Goal: Navigation & Orientation: Find specific page/section

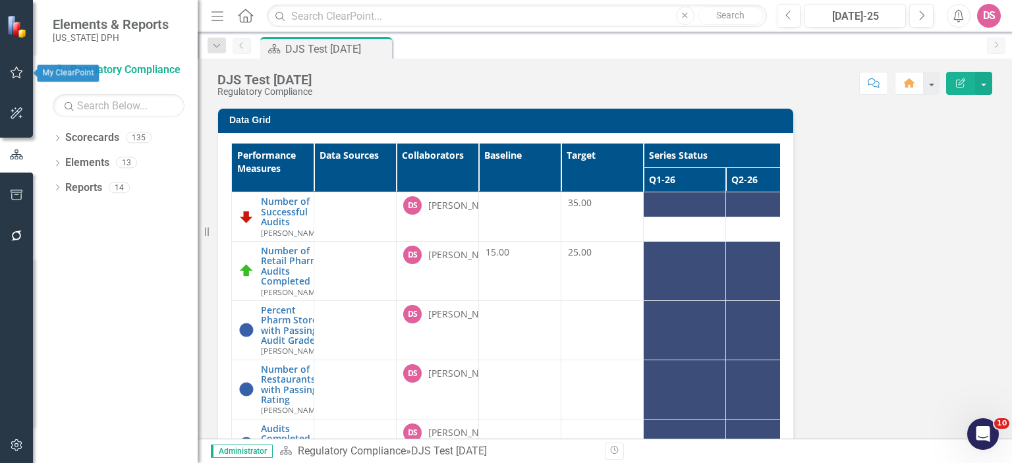
click at [15, 75] on icon "button" at bounding box center [17, 72] width 14 height 11
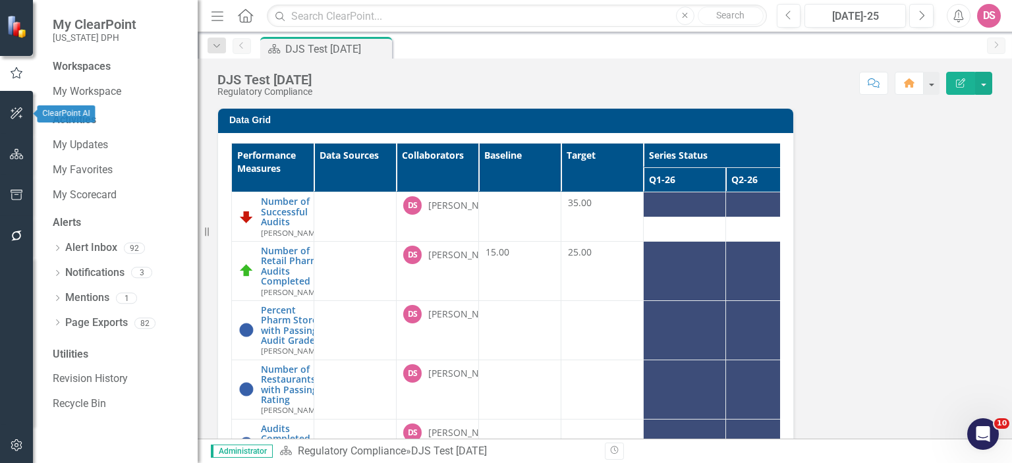
click at [16, 113] on icon "button" at bounding box center [17, 113] width 14 height 11
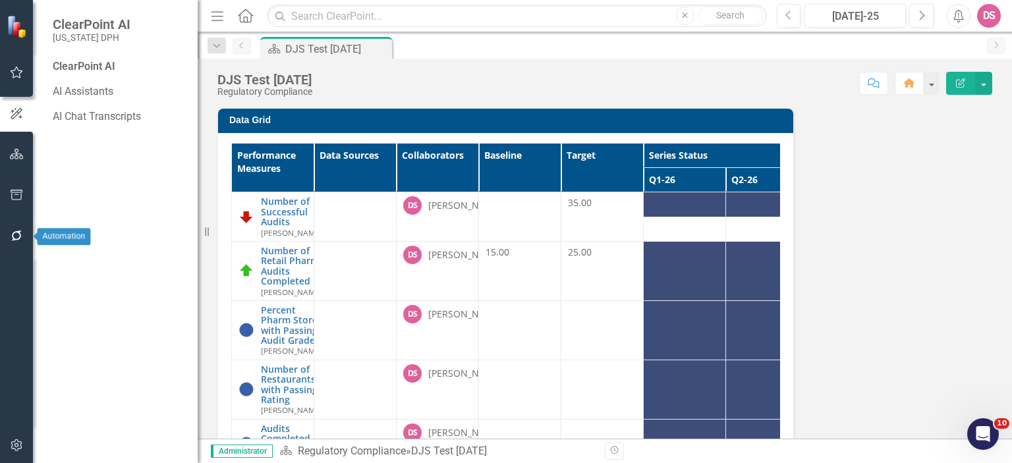
click at [16, 234] on icon "button" at bounding box center [17, 236] width 14 height 11
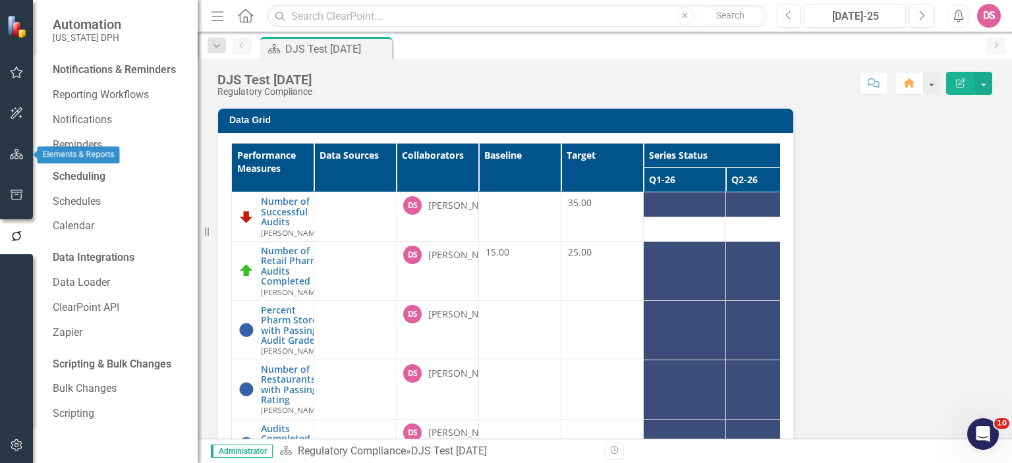
click at [20, 155] on icon "button" at bounding box center [17, 154] width 14 height 11
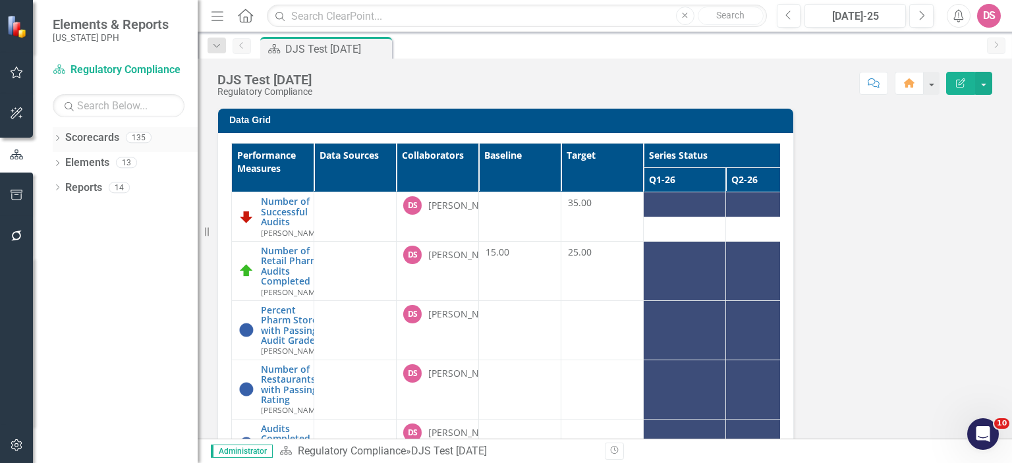
click at [57, 138] on icon "Dropdown" at bounding box center [57, 139] width 9 height 7
click at [59, 215] on icon "Dropdown" at bounding box center [57, 213] width 9 height 7
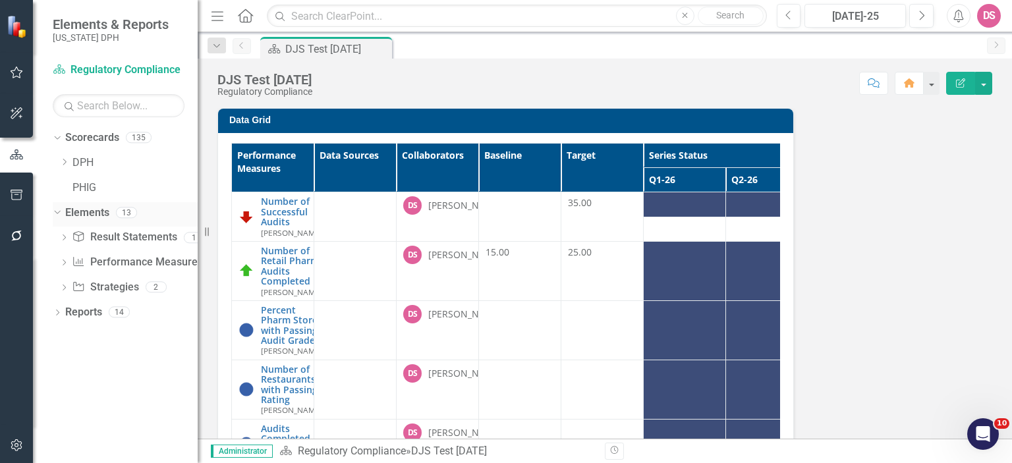
click at [78, 215] on link "Elements" at bounding box center [87, 212] width 44 height 15
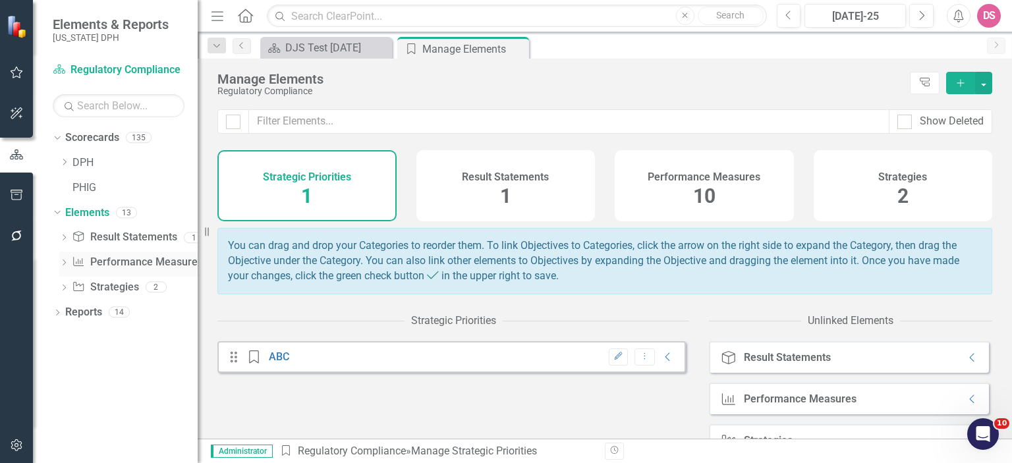
click at [108, 263] on link "Performance Measure Performance Measures" at bounding box center [137, 262] width 130 height 15
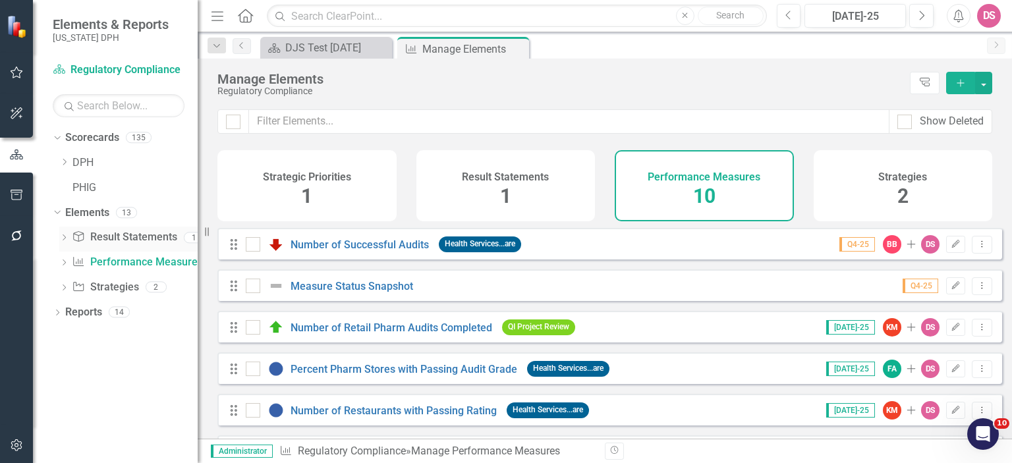
click at [114, 232] on link "Result Statement Result Statements" at bounding box center [124, 237] width 105 height 15
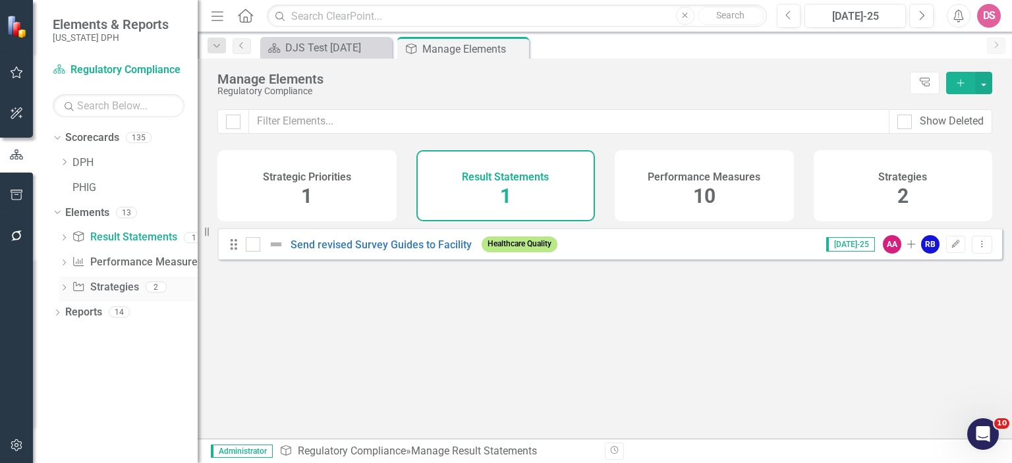
click at [116, 290] on link "Strategy Strategies" at bounding box center [105, 287] width 67 height 15
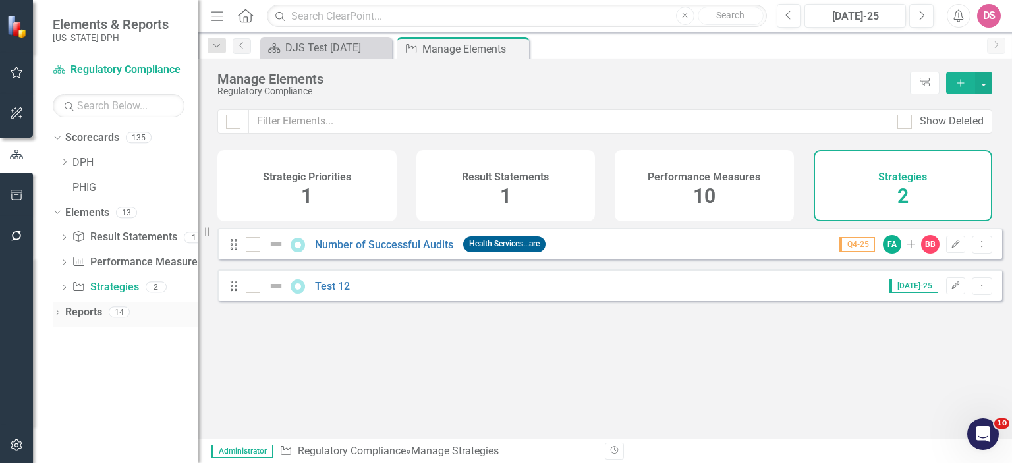
click at [58, 313] on icon at bounding box center [57, 313] width 3 height 6
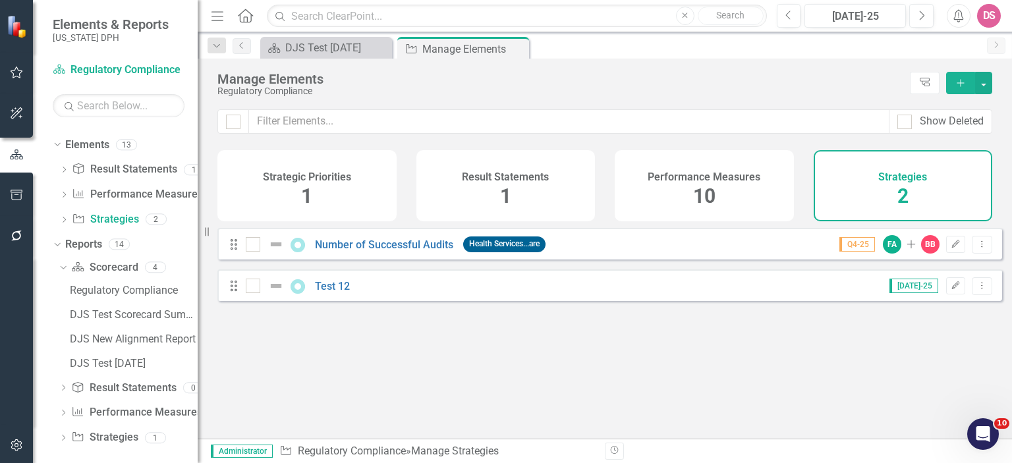
scroll to position [69, 0]
click at [119, 321] on link "DJS Test Scorecard Summary" at bounding box center [132, 313] width 131 height 21
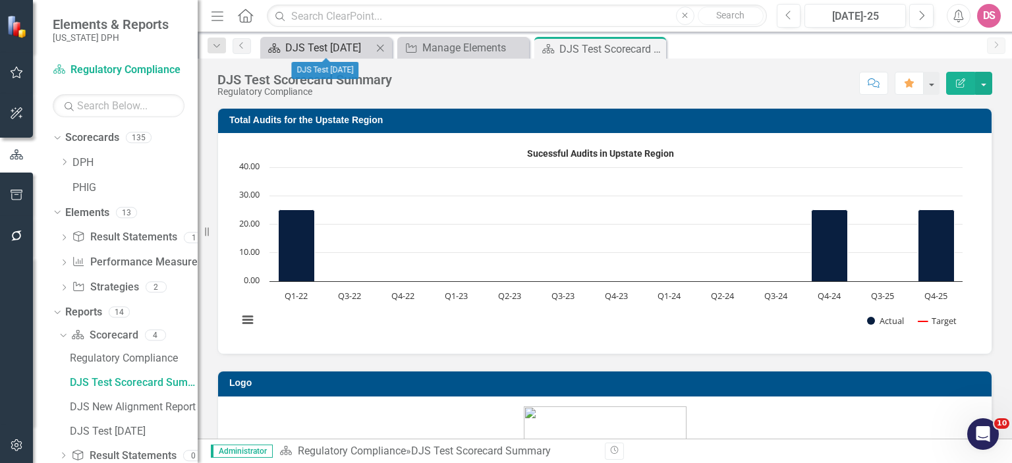
click at [331, 52] on div "DJS Test [DATE]" at bounding box center [328, 48] width 87 height 16
